Goal: Find specific page/section: Find specific page/section

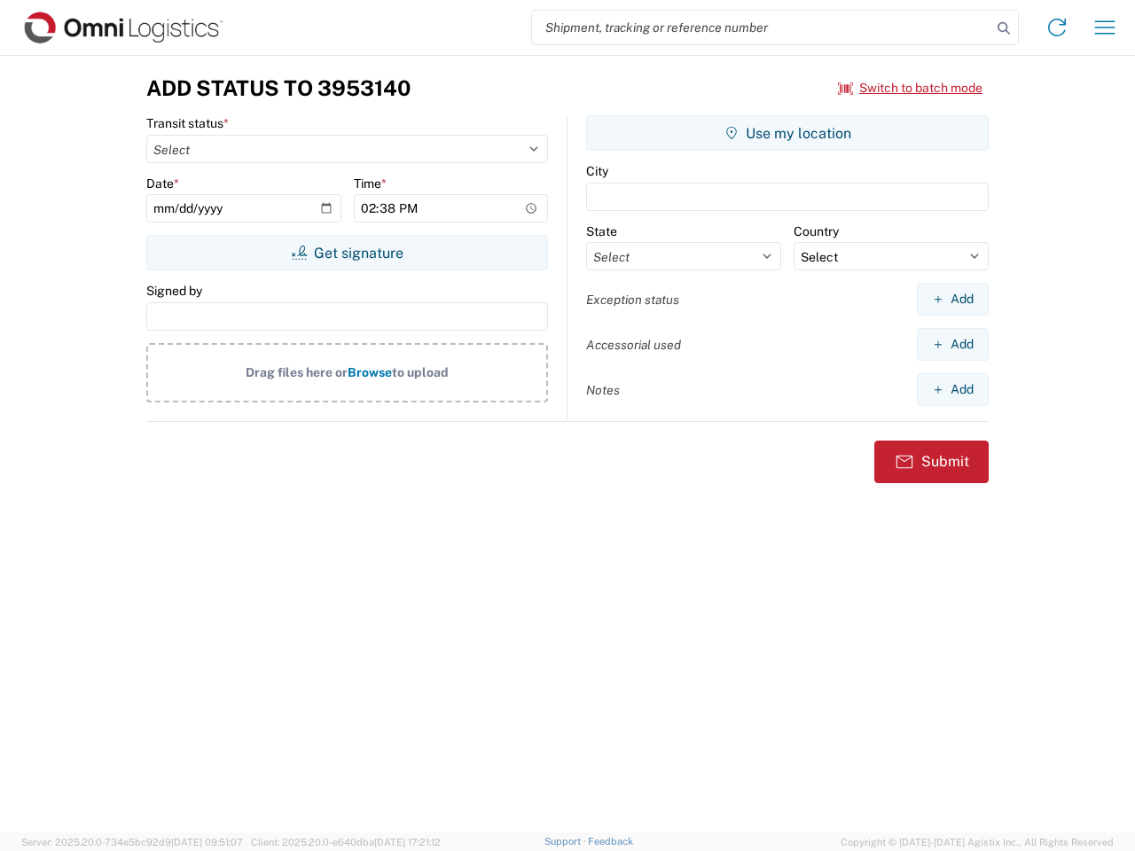
click at [762, 27] on input "search" at bounding box center [761, 28] width 459 height 34
click at [1004, 28] on icon at bounding box center [1004, 28] width 25 height 25
click at [1057, 27] on icon at bounding box center [1057, 27] width 28 height 28
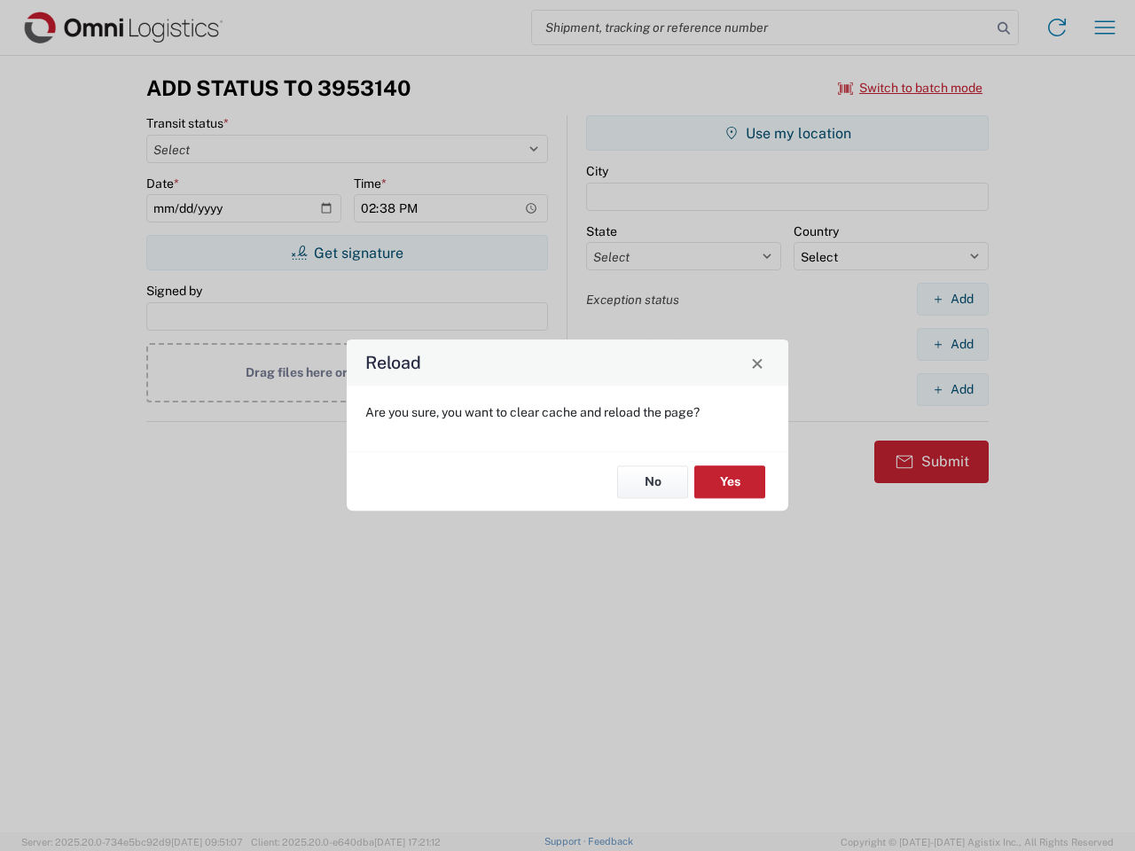
click at [1105, 27] on div "Reload Are you sure, you want to clear cache and reload the page? No Yes" at bounding box center [567, 425] width 1135 height 851
click at [911, 88] on div "Reload Are you sure, you want to clear cache and reload the page? No Yes" at bounding box center [567, 425] width 1135 height 851
click at [347, 253] on div "Reload Are you sure, you want to clear cache and reload the page? No Yes" at bounding box center [567, 425] width 1135 height 851
click at [788, 133] on div "Reload Are you sure, you want to clear cache and reload the page? No Yes" at bounding box center [567, 425] width 1135 height 851
click at [953, 299] on div "Reload Are you sure, you want to clear cache and reload the page? No Yes" at bounding box center [567, 425] width 1135 height 851
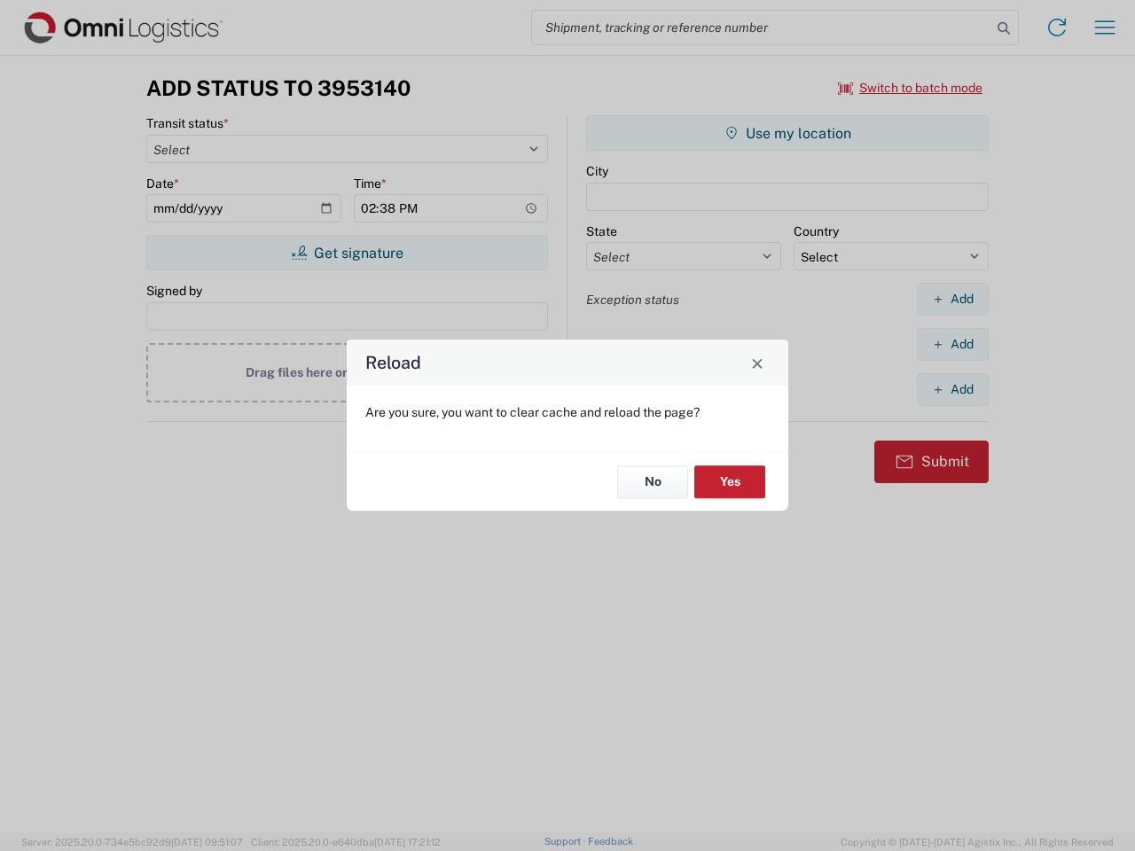
click at [953, 344] on div "Reload Are you sure, you want to clear cache and reload the page? No Yes" at bounding box center [567, 425] width 1135 height 851
click at [953, 389] on div "Reload Are you sure, you want to clear cache and reload the page? No Yes" at bounding box center [567, 425] width 1135 height 851
